Goal: Task Accomplishment & Management: Manage account settings

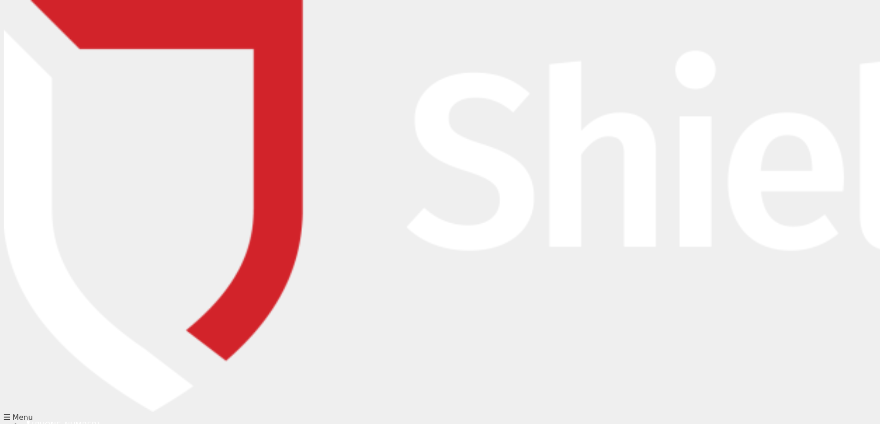
type input "kristini@abcountrywide.com.au"
click at [118, 29] on img at bounding box center [847, 206] width 1686 height 412
